Goal: Find specific page/section: Find specific page/section

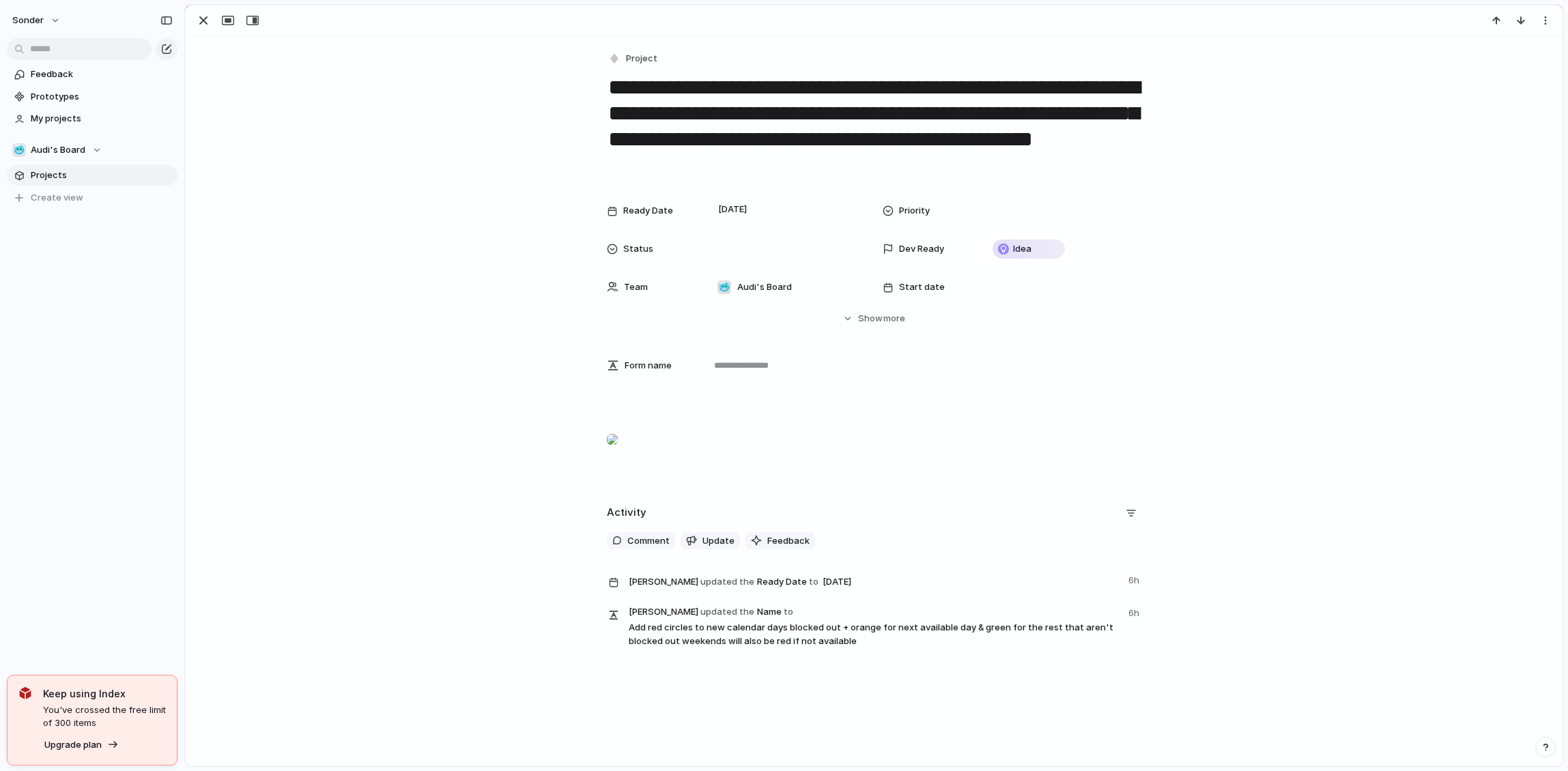
scroll to position [45, 0]
click at [731, 249] on div at bounding box center [785, 249] width 149 height 15
click at [521, 203] on div "Live Done In progress hold No Status" at bounding box center [784, 386] width 1568 height 771
